Goal: Obtain resource: Obtain resource

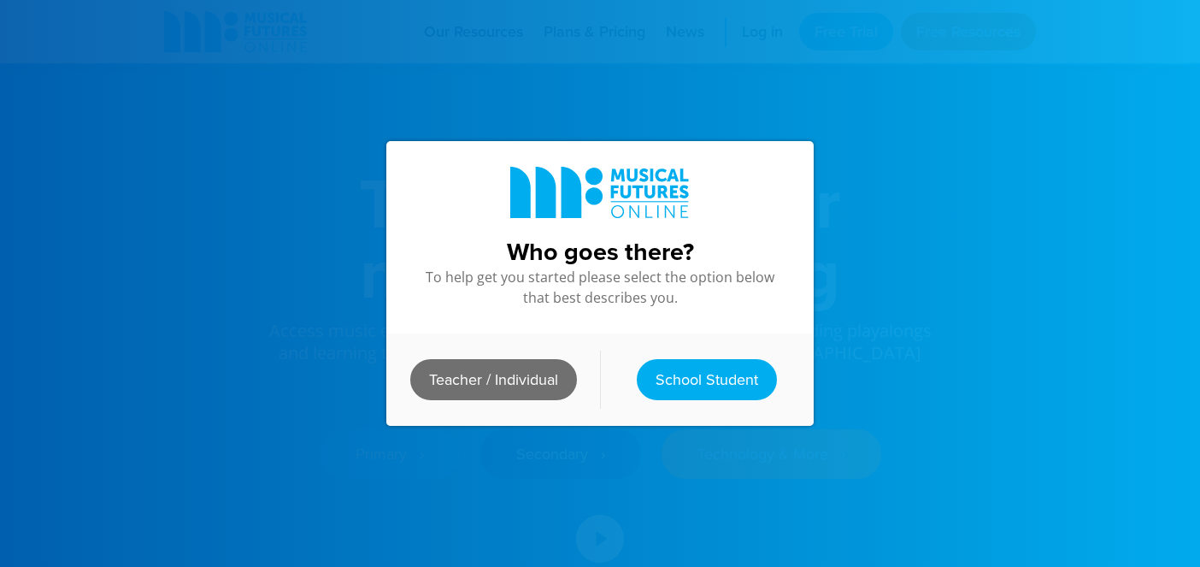
click at [502, 382] on link "Teacher / Individual" at bounding box center [493, 379] width 167 height 41
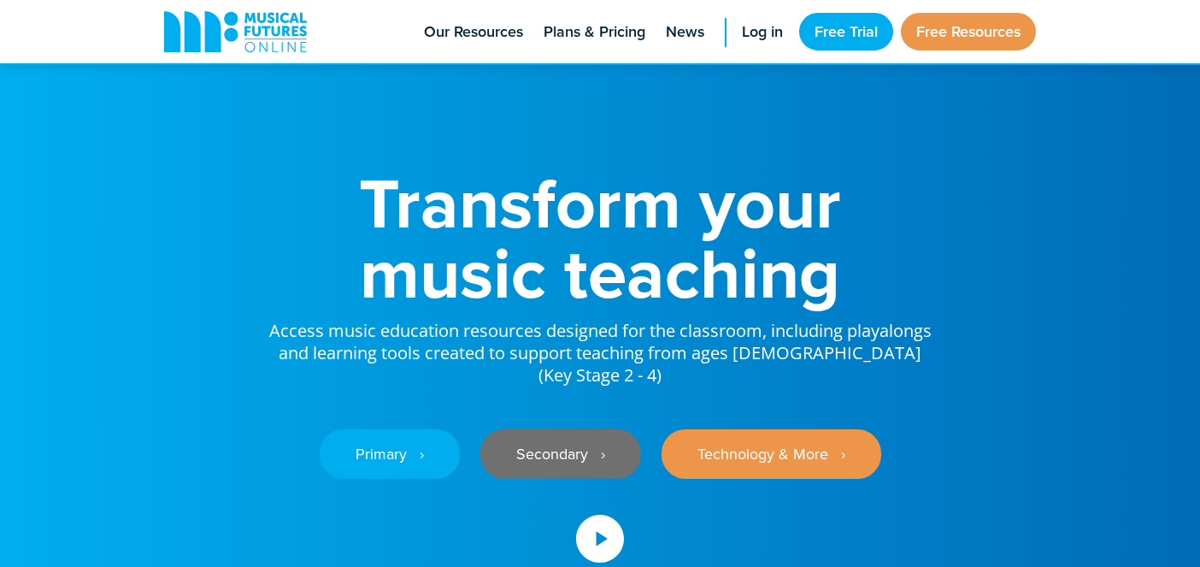
click at [550, 429] on link "Secondary ‎‏‏‎ ‎ ›" at bounding box center [560, 454] width 161 height 50
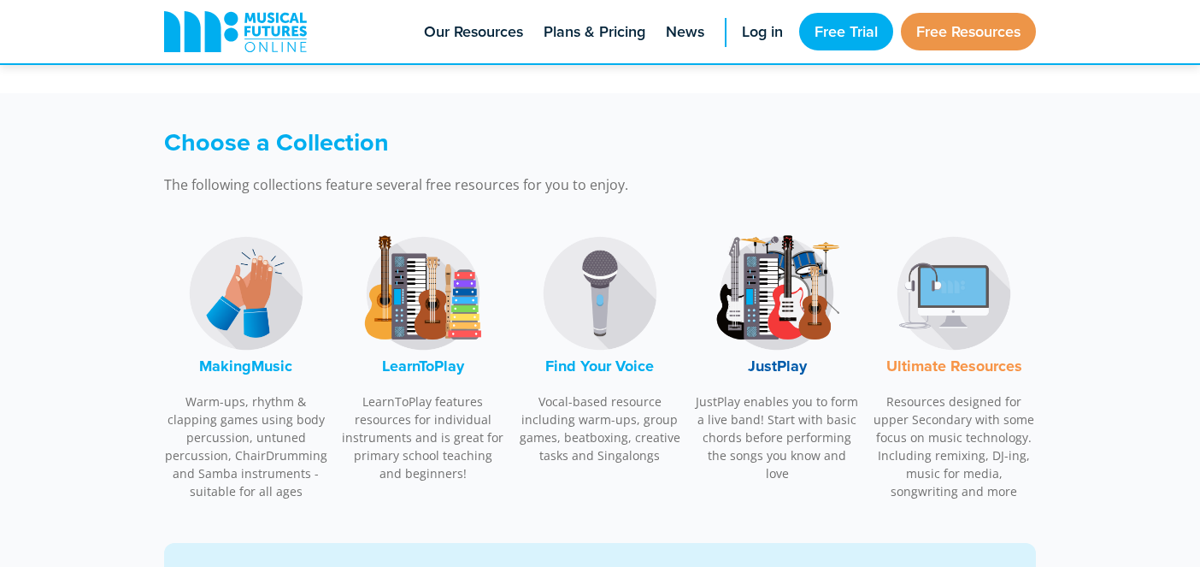
scroll to position [521, 0]
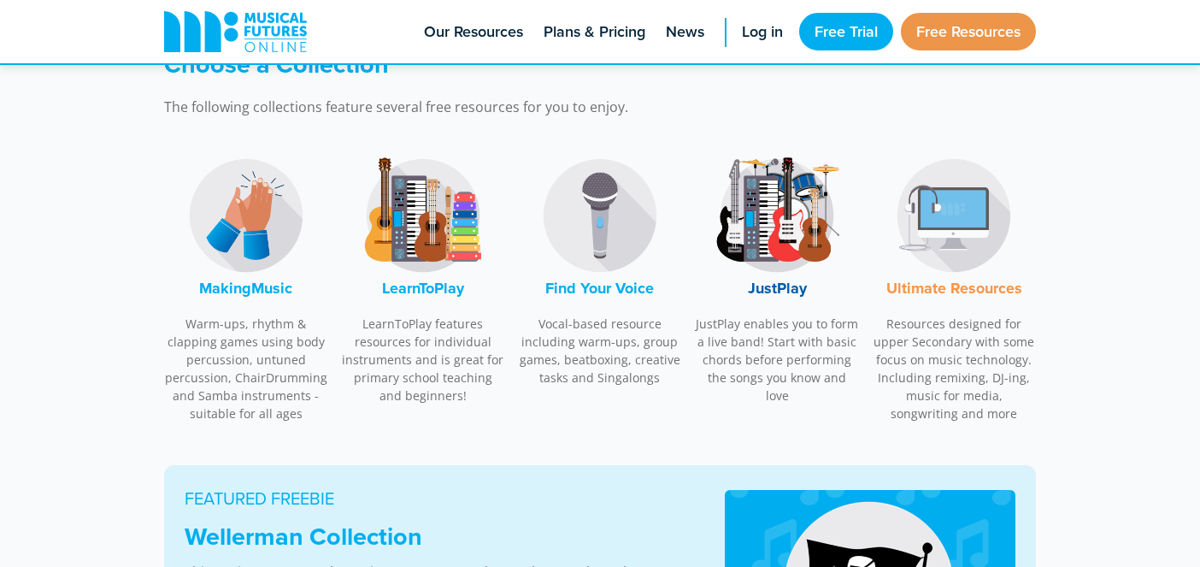
click at [427, 253] on img at bounding box center [423, 215] width 128 height 128
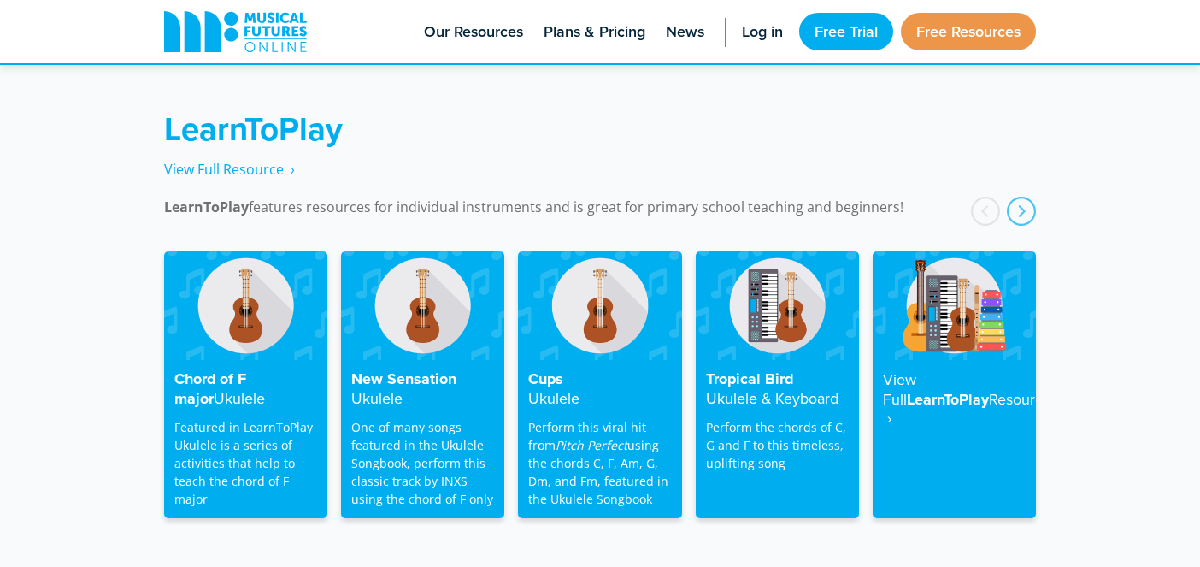
scroll to position [2743, 0]
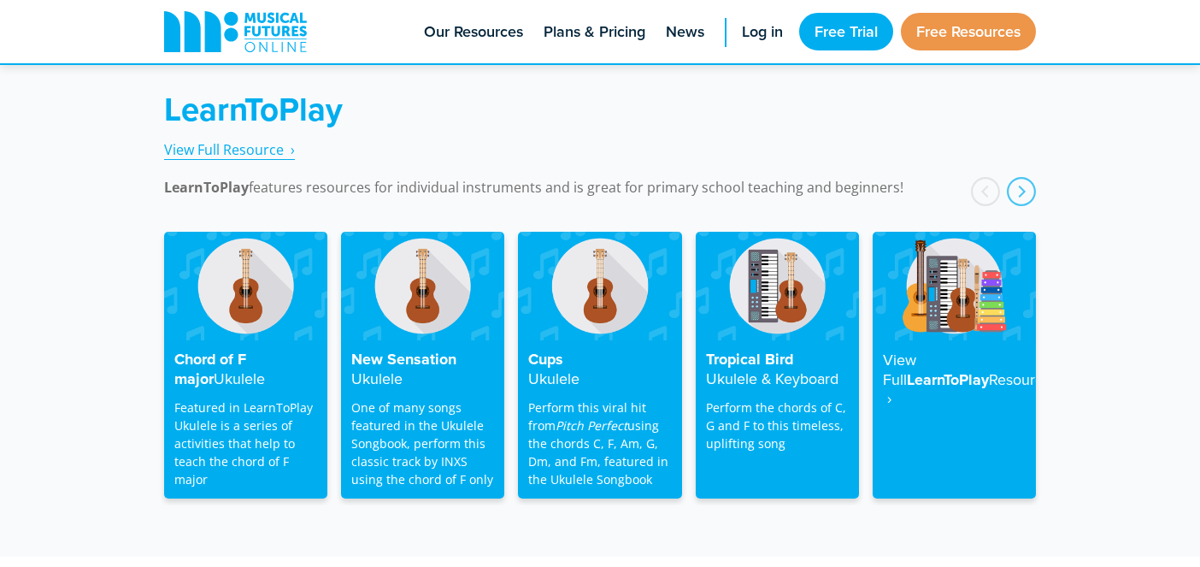
click at [248, 140] on span "View Full Resource‎‏‏‎ ‎ ›" at bounding box center [229, 149] width 131 height 19
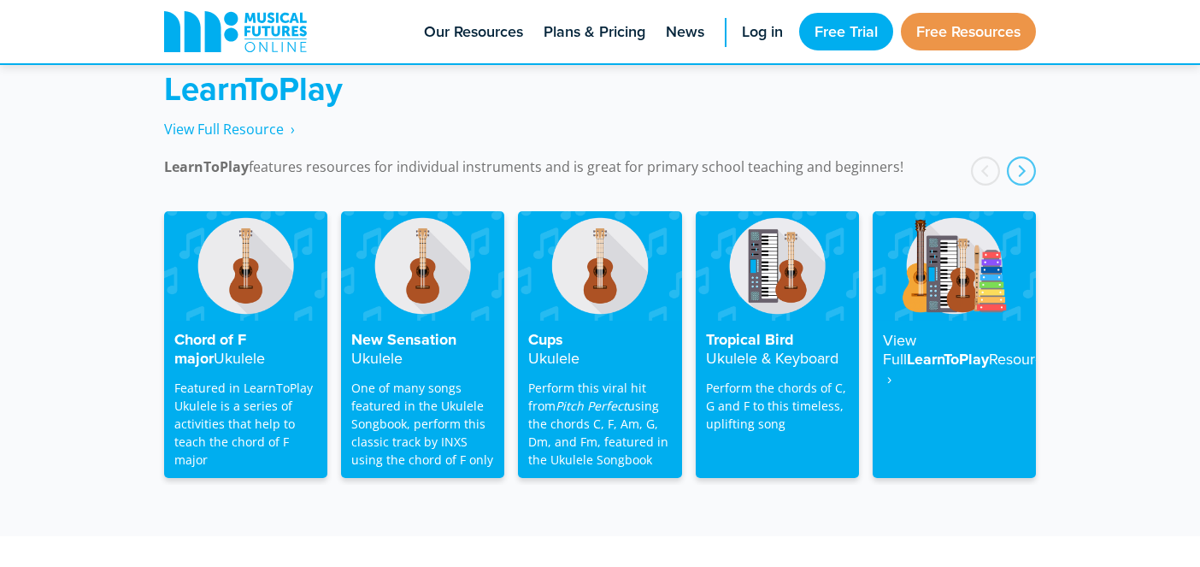
scroll to position [2754, 0]
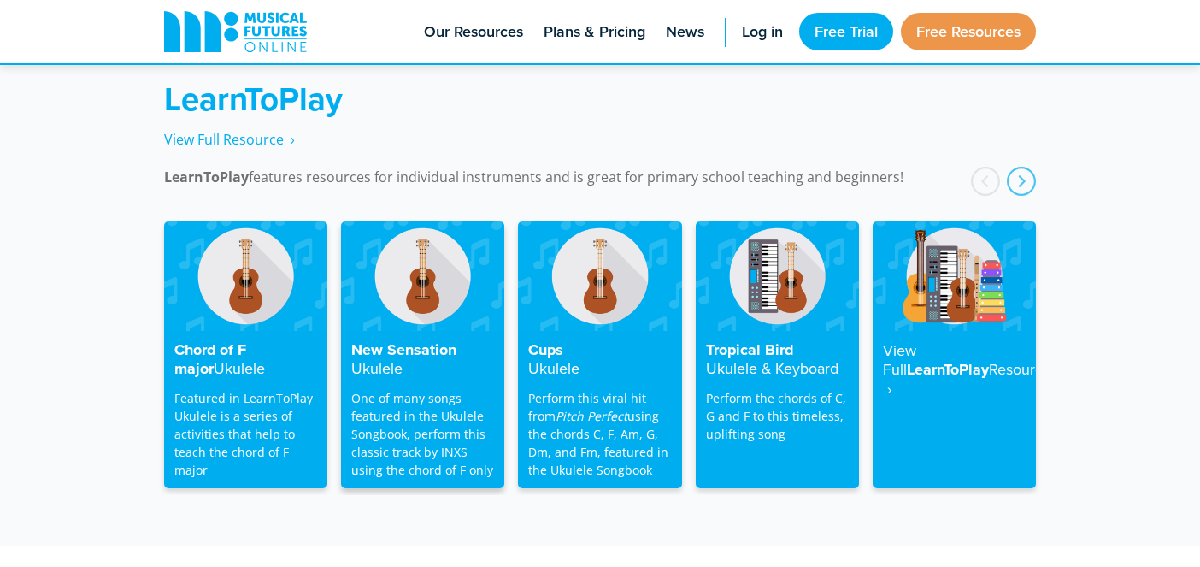
click at [434, 269] on img at bounding box center [422, 275] width 163 height 109
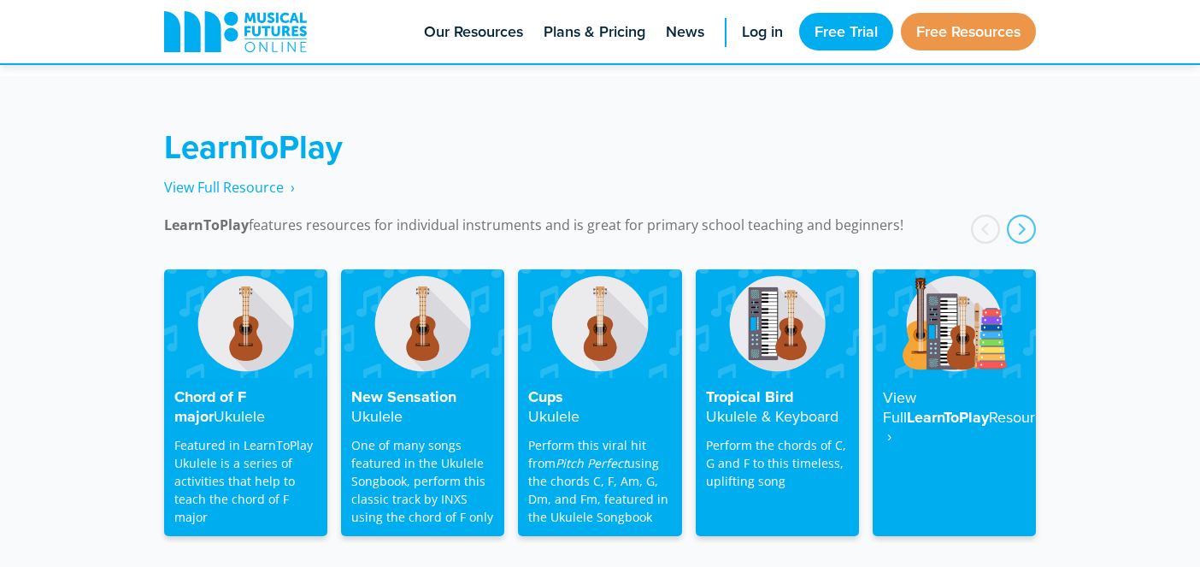
scroll to position [2669, 0]
